Goal: Task Accomplishment & Management: Manage account settings

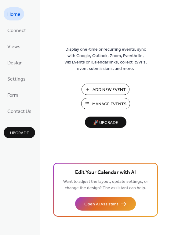
click at [100, 122] on span "🚀 Upgrade" at bounding box center [106, 123] width 34 height 8
click at [20, 108] on span "Contact Us" at bounding box center [19, 111] width 24 height 9
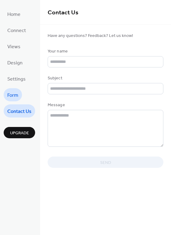
click at [17, 94] on span "Form" at bounding box center [12, 95] width 11 height 9
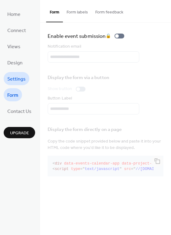
click at [16, 80] on span "Settings" at bounding box center [16, 78] width 18 height 9
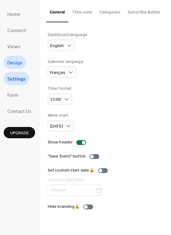
click at [13, 64] on span "Design" at bounding box center [14, 62] width 15 height 9
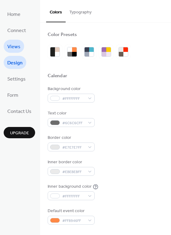
click at [15, 49] on span "Views" at bounding box center [13, 46] width 13 height 9
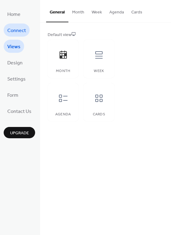
click at [15, 31] on span "Connect" at bounding box center [16, 30] width 19 height 9
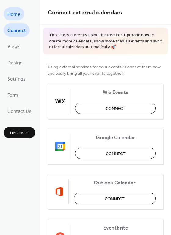
click at [15, 16] on span "Home" at bounding box center [13, 14] width 13 height 9
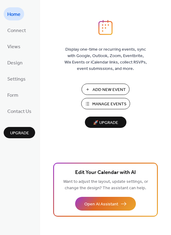
click at [111, 103] on span "Manage Events" at bounding box center [109, 104] width 34 height 6
click at [96, 94] on button "Add New Event" at bounding box center [106, 89] width 48 height 11
